Goal: Transaction & Acquisition: Purchase product/service

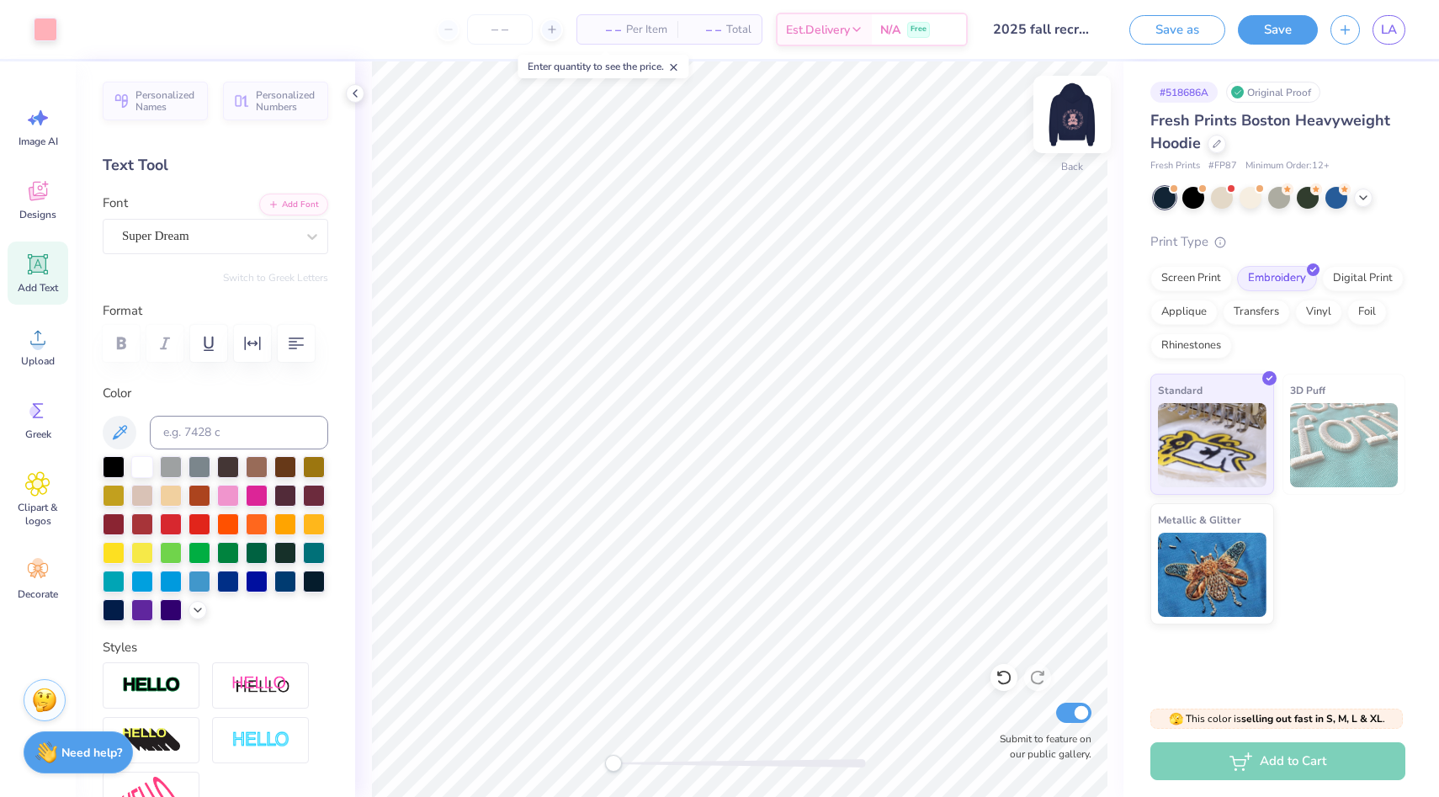
click at [1059, 119] on img at bounding box center [1071, 114] width 67 height 67
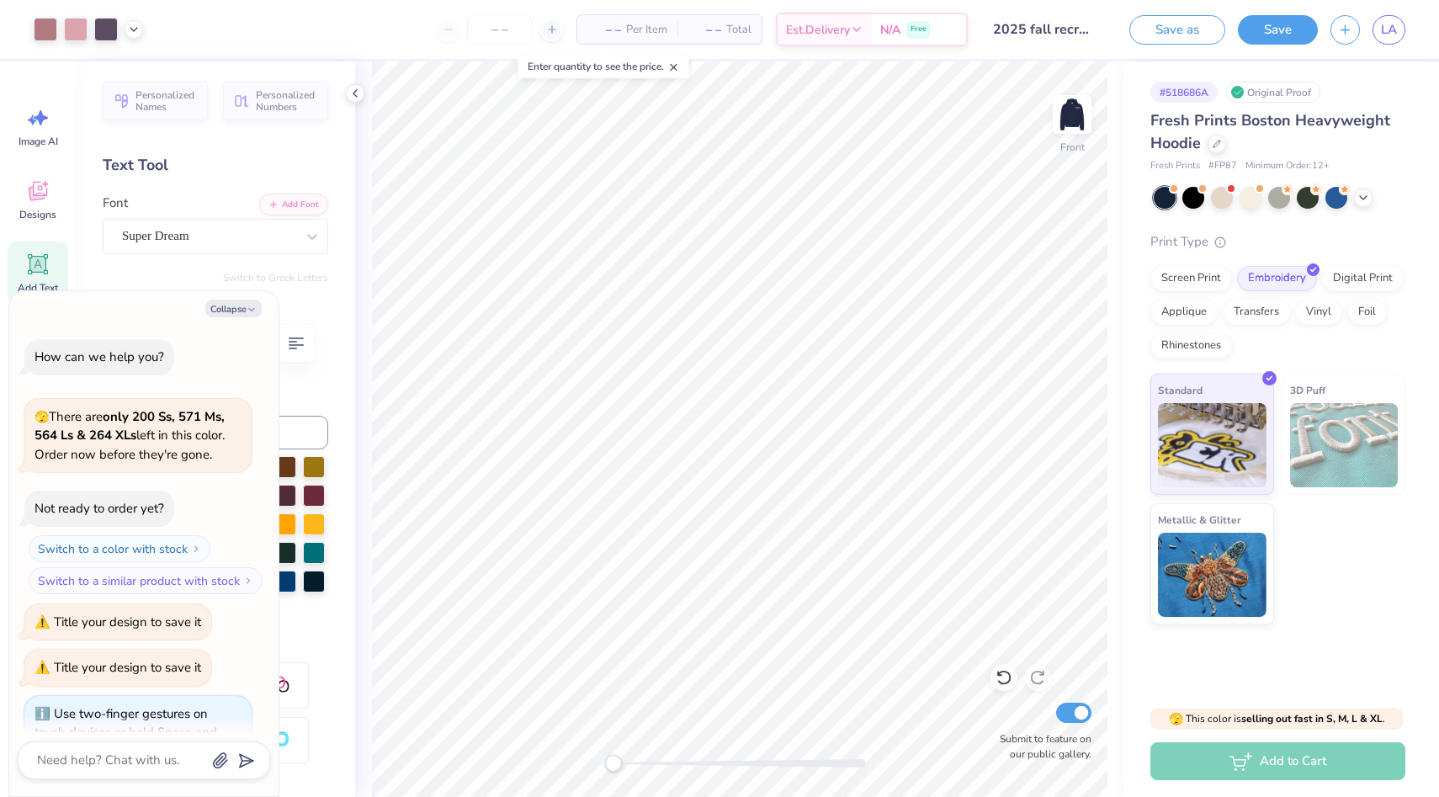
type textarea "x"
